Goal: Find specific page/section

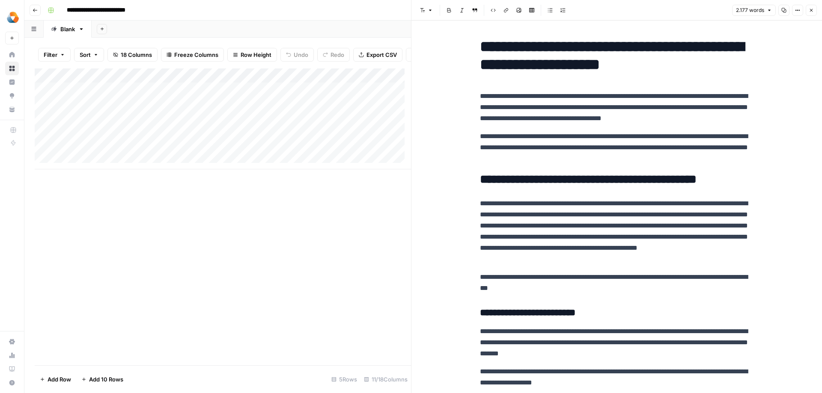
scroll to position [1241, 0]
